Goal: Task Accomplishment & Management: Manage account settings

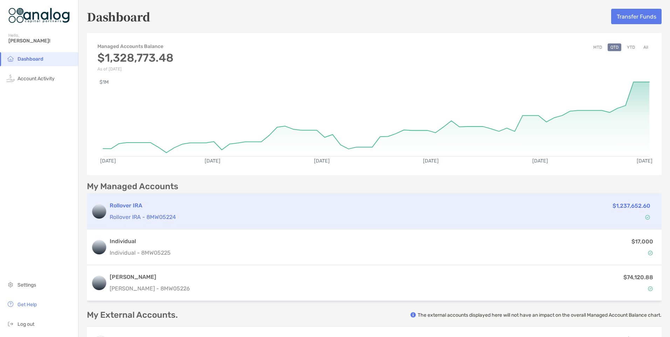
click at [626, 204] on p "$1,237,652.60" at bounding box center [631, 205] width 38 height 9
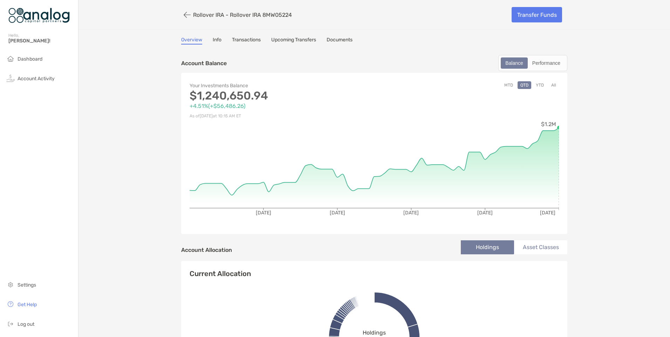
click at [536, 84] on button "YTD" at bounding box center [540, 85] width 14 height 8
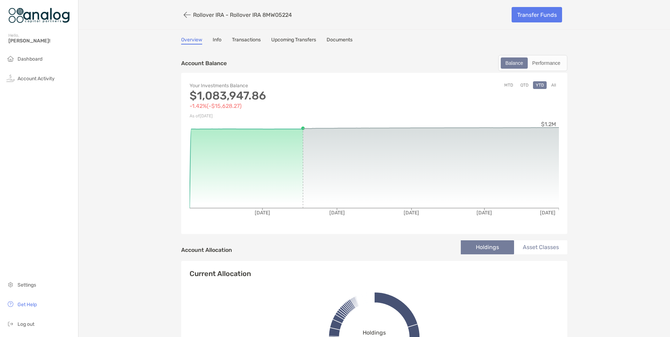
click at [553, 83] on button "All" at bounding box center [553, 85] width 11 height 8
click at [505, 83] on button "MTD" at bounding box center [508, 85] width 14 height 8
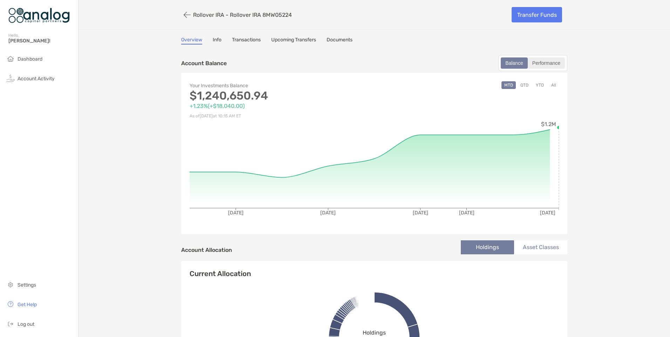
click at [547, 63] on div "Performance" at bounding box center [546, 63] width 36 height 10
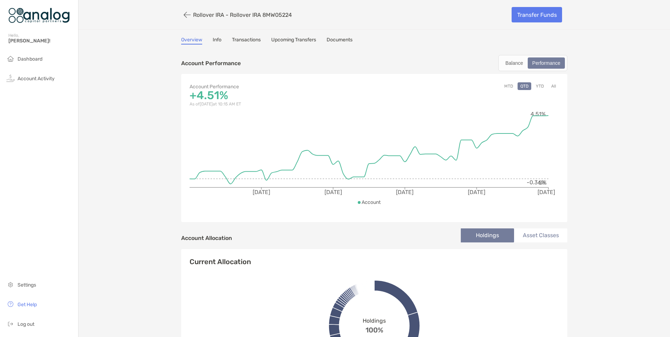
click at [539, 85] on button "YTD" at bounding box center [540, 86] width 14 height 8
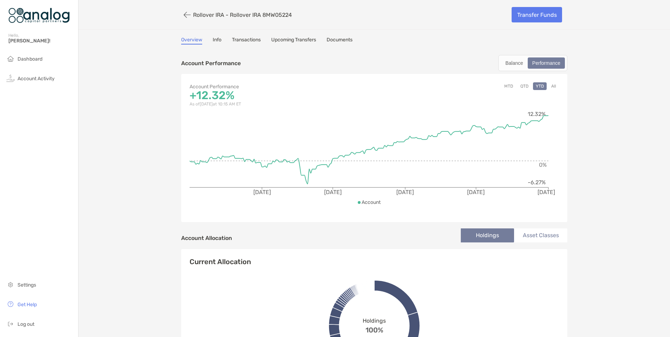
click at [552, 84] on button "All" at bounding box center [553, 86] width 11 height 8
click at [507, 85] on button "MTD" at bounding box center [508, 86] width 14 height 8
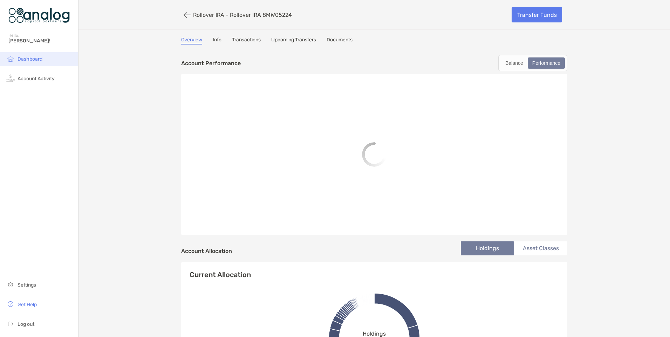
click at [26, 54] on li "Dashboard" at bounding box center [39, 59] width 78 height 14
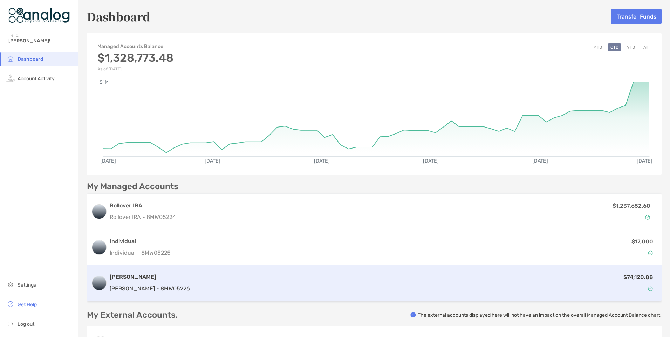
click at [637, 278] on p "$74,120.88" at bounding box center [638, 277] width 30 height 9
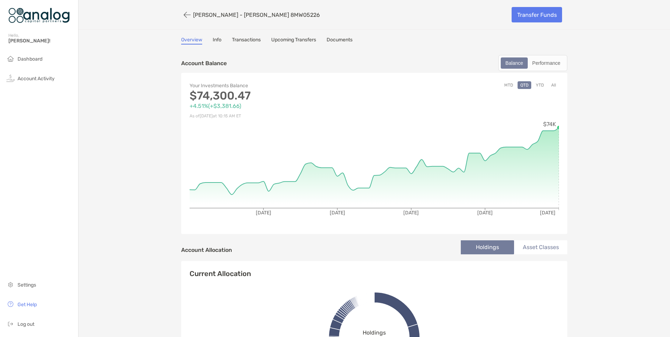
click at [538, 85] on button "YTD" at bounding box center [540, 85] width 14 height 8
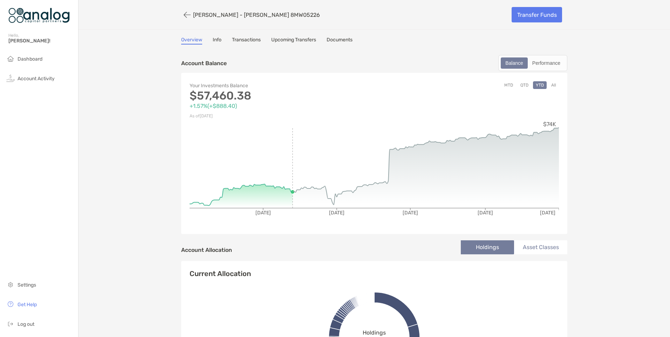
click at [550, 84] on button "All" at bounding box center [553, 85] width 11 height 8
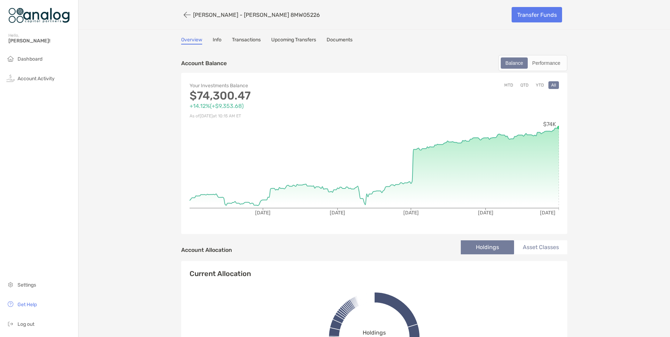
click at [557, 127] on circle at bounding box center [559, 127] width 4 height 4
click at [26, 60] on span "Dashboard" at bounding box center [30, 59] width 25 height 6
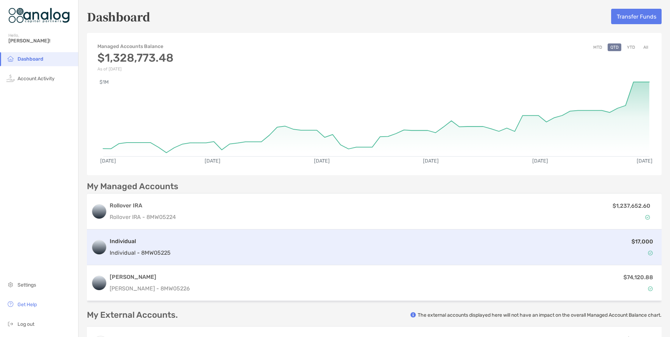
click at [631, 239] on p "$17,000" at bounding box center [642, 241] width 22 height 9
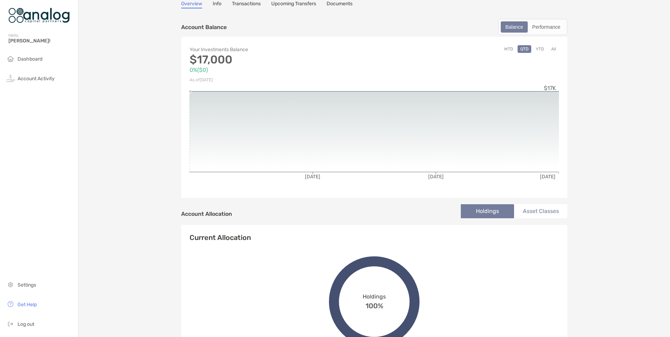
scroll to position [35, 0]
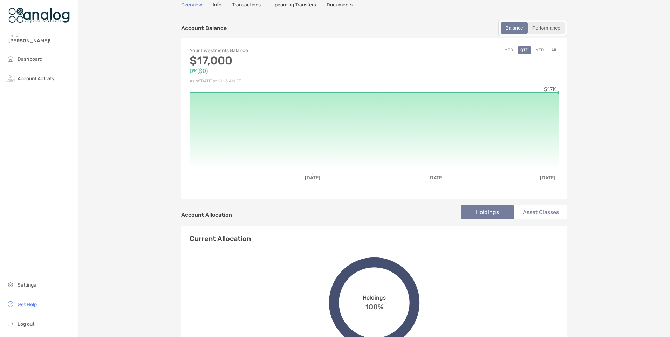
click at [539, 28] on div "Performance" at bounding box center [546, 28] width 36 height 10
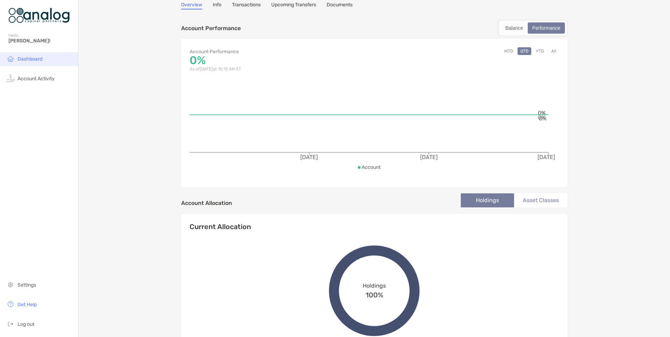
click at [27, 59] on span "Dashboard" at bounding box center [30, 59] width 25 height 6
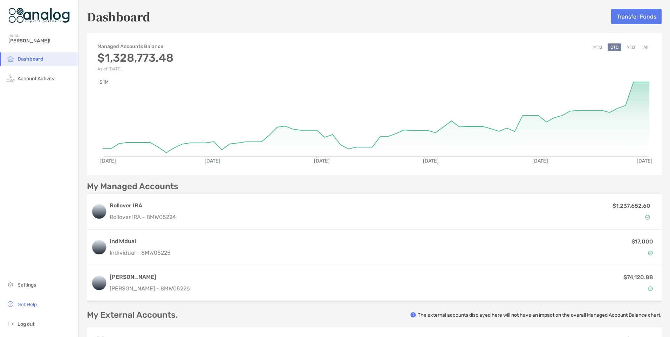
scroll to position [103, 0]
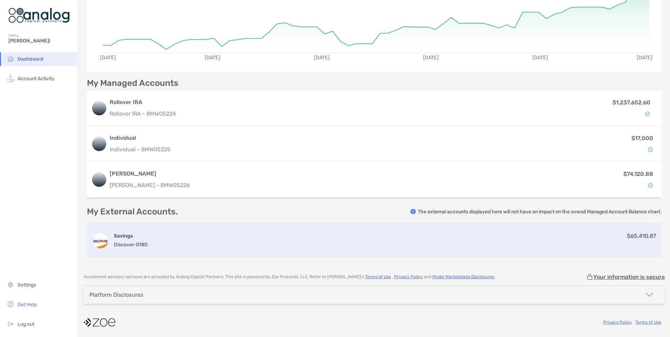
click at [640, 236] on span "$65,410.87" at bounding box center [641, 236] width 29 height 7
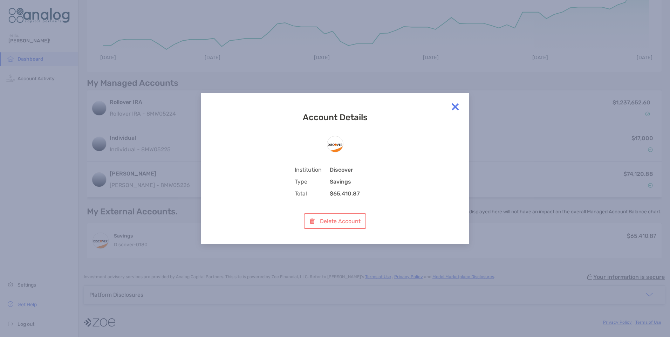
click at [512, 256] on div "Account Details Institution Discover Type Savings Total $65,410.87 Delete Accou…" at bounding box center [335, 168] width 670 height 337
click at [456, 106] on img at bounding box center [455, 107] width 14 height 14
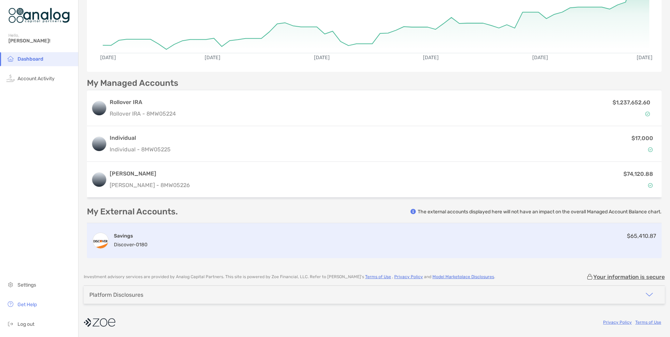
click at [627, 237] on span "$65,410.87" at bounding box center [641, 236] width 29 height 7
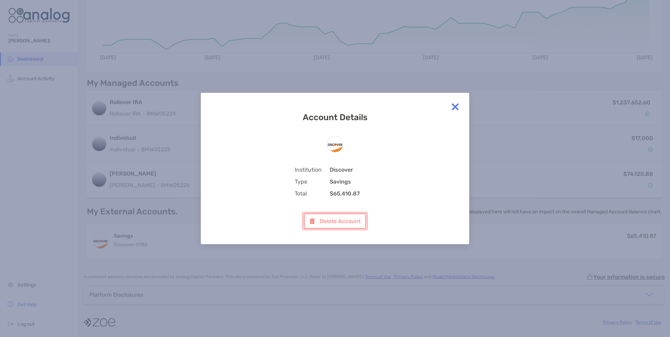
click at [333, 222] on button "Delete Account" at bounding box center [335, 220] width 62 height 15
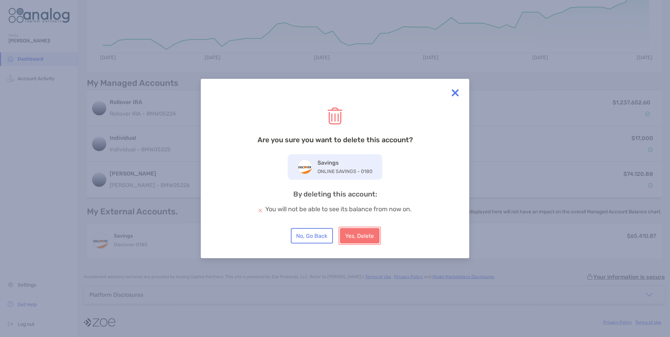
click at [361, 232] on button "Yes, Delete" at bounding box center [360, 235] width 40 height 15
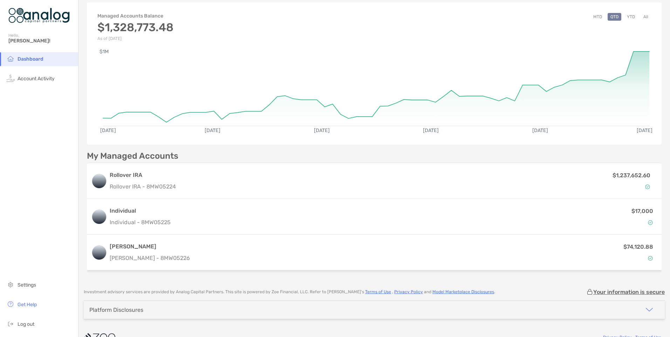
scroll to position [46, 0]
